Goal: Transaction & Acquisition: Obtain resource

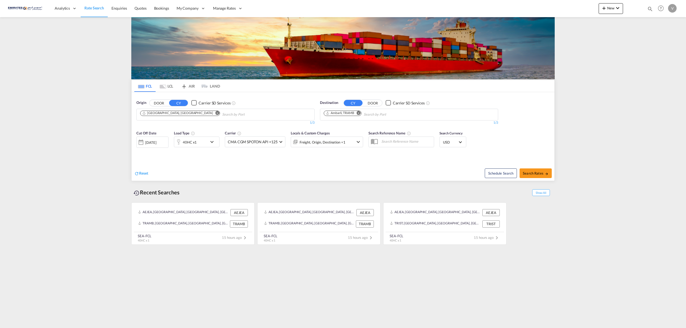
click at [361, 114] on md-icon "Remove" at bounding box center [359, 113] width 4 height 4
type input "nhava"
click at [359, 125] on div "[PERSON_NAME] ( [GEOGRAPHIC_DATA]) [GEOGRAPHIC_DATA] [GEOGRAPHIC_DATA]" at bounding box center [366, 127] width 102 height 16
click at [533, 175] on span "Search Rates" at bounding box center [536, 173] width 26 height 4
type input "AEJEA to INNSA / [DATE]"
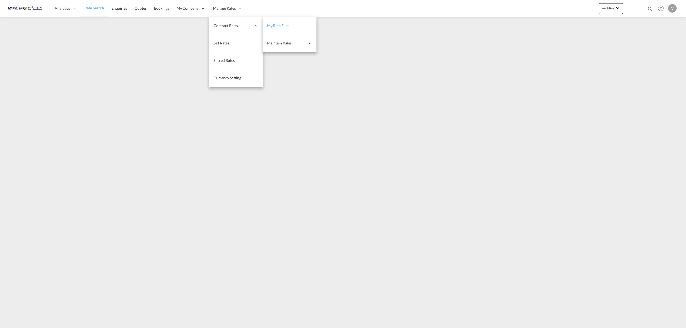
click at [276, 27] on span "My Rate Files" at bounding box center [278, 25] width 22 height 5
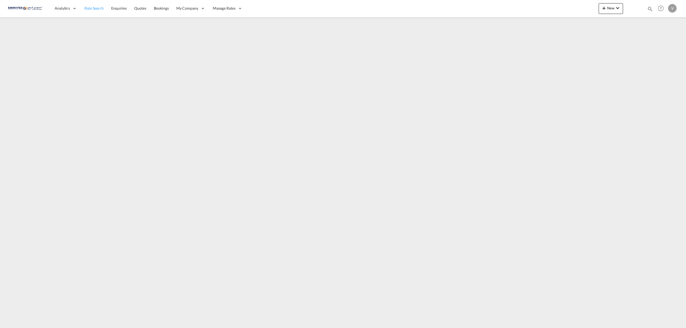
click at [90, 6] on span "Rate Search" at bounding box center [93, 8] width 19 height 5
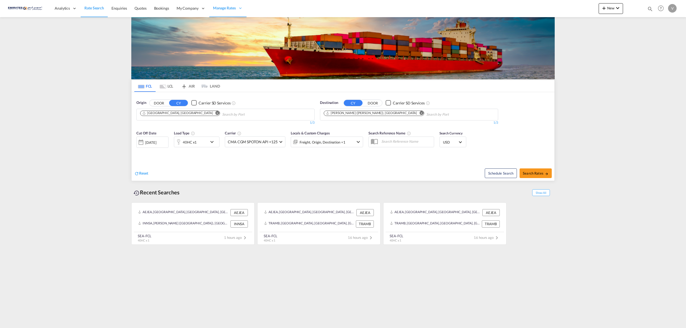
click at [419, 113] on md-icon "Remove" at bounding box center [421, 113] width 4 height 4
type input "k"
type input "KOLKSTS"
drag, startPoint x: 347, startPoint y: 113, endPoint x: 297, endPoint y: 116, distance: 50.0
type input "[GEOGRAPHIC_DATA]"
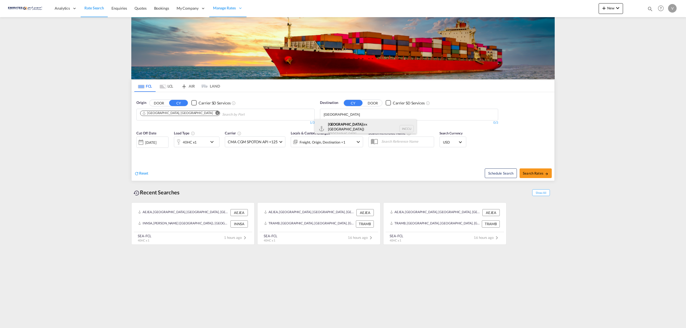
click at [350, 128] on div "[GEOGRAPHIC_DATA] (ex [GEOGRAPHIC_DATA]) [GEOGRAPHIC_DATA] INCCU" at bounding box center [366, 128] width 102 height 19
click at [530, 173] on span "Search Rates" at bounding box center [536, 173] width 26 height 4
type input "AEJEA to INCCU / [DATE]"
